Goal: Task Accomplishment & Management: Complete application form

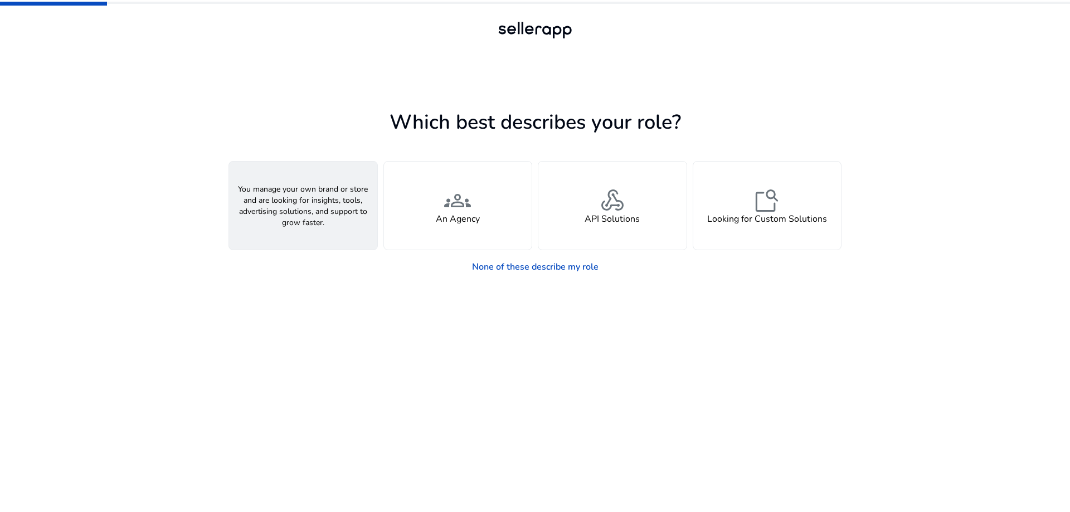
click at [365, 203] on div "person A Seller" at bounding box center [303, 206] width 148 height 88
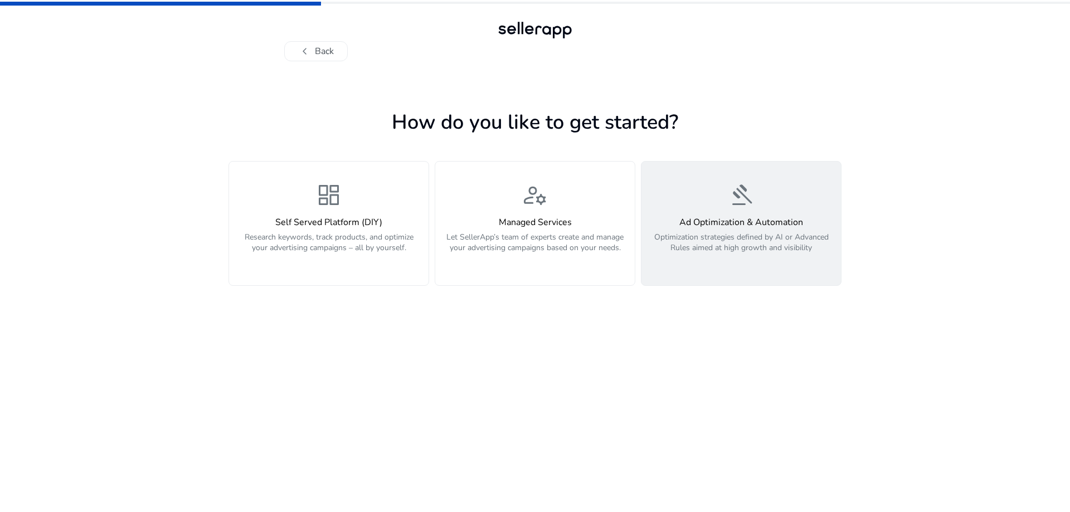
click at [731, 236] on p "Optimization strategies defined by AI or Advanced Rules aimed at high growth an…" at bounding box center [741, 248] width 186 height 33
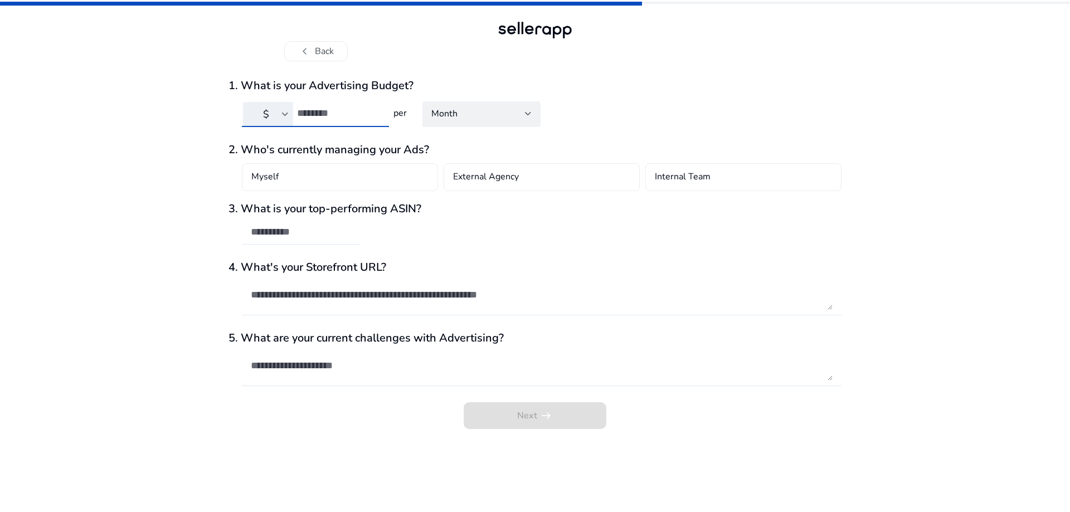
click at [345, 112] on input "number" at bounding box center [338, 113] width 83 height 12
type input "****"
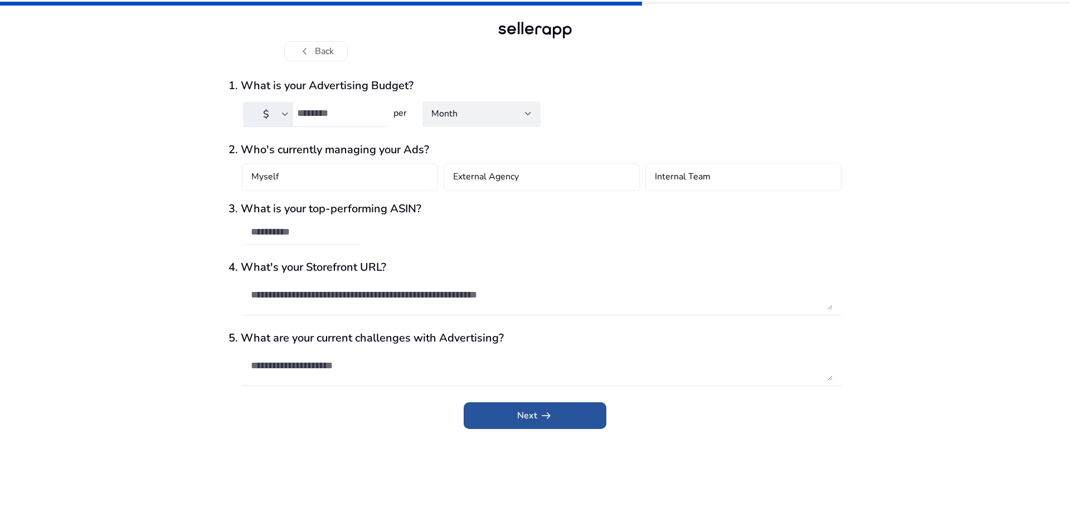
click at [532, 421] on span "Next arrow_right_alt" at bounding box center [535, 415] width 36 height 13
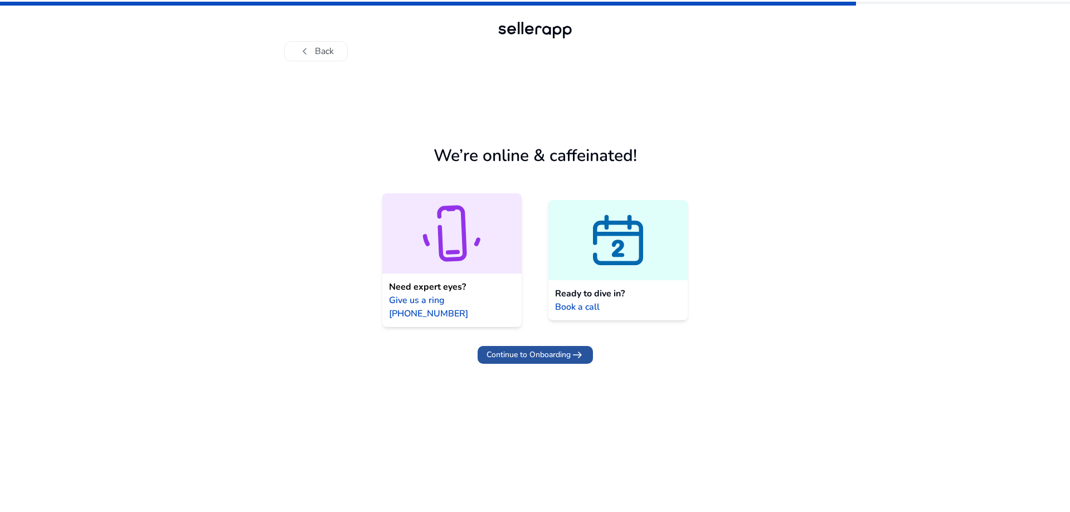
click at [567, 349] on span "Continue to Onboarding" at bounding box center [529, 355] width 84 height 12
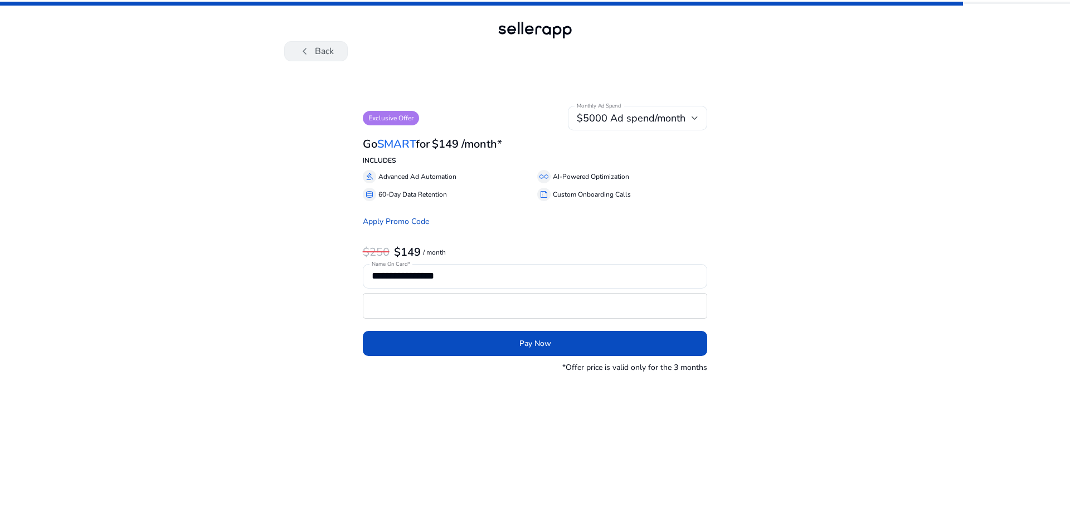
click at [311, 48] on span "chevron_left" at bounding box center [304, 51] width 13 height 13
